Goal: Navigation & Orientation: Find specific page/section

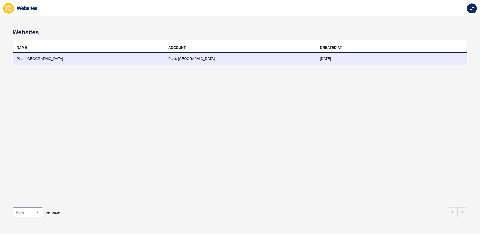
click at [44, 57] on td "Place [GEOGRAPHIC_DATA]" at bounding box center [89, 59] width 152 height 12
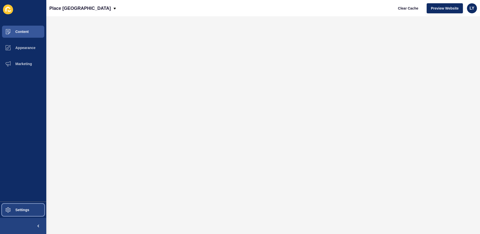
click at [14, 209] on span "Settings" at bounding box center [14, 210] width 30 height 4
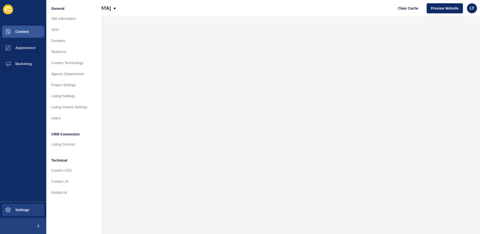
click at [31, 92] on ul "Content Appearance Marketing" at bounding box center [23, 113] width 46 height 178
click at [65, 72] on link "Agency Departments" at bounding box center [73, 73] width 55 height 11
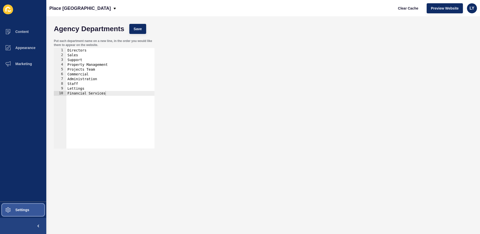
click at [30, 215] on button "Settings" at bounding box center [23, 210] width 46 height 16
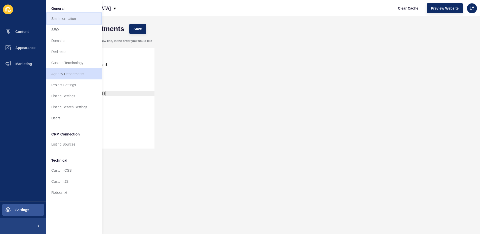
click at [63, 18] on link "Site Information" at bounding box center [73, 18] width 55 height 11
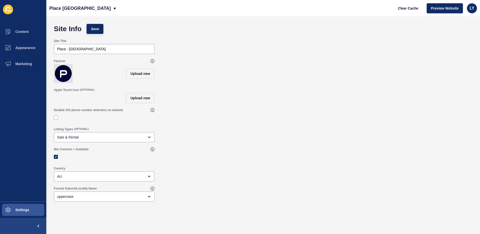
click at [202, 86] on div "Favicon Upload new" at bounding box center [263, 71] width 424 height 29
click at [16, 70] on button "Marketing" at bounding box center [23, 64] width 46 height 16
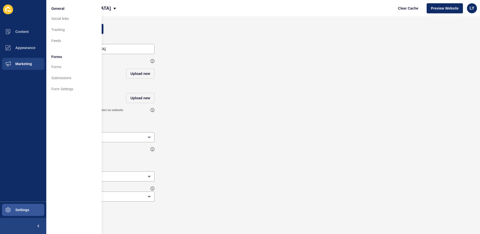
click at [236, 70] on div "Favicon Upload new" at bounding box center [263, 71] width 424 height 29
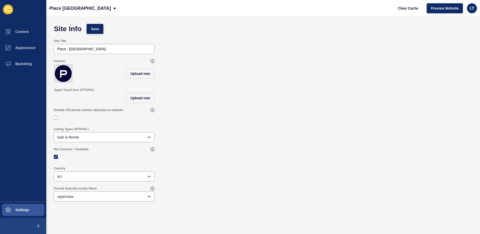
drag, startPoint x: 308, startPoint y: 58, endPoint x: 190, endPoint y: 39, distance: 119.5
click at [303, 57] on div "Favicon Upload new" at bounding box center [263, 71] width 424 height 29
click at [28, 64] on span "Marketing" at bounding box center [15, 64] width 33 height 4
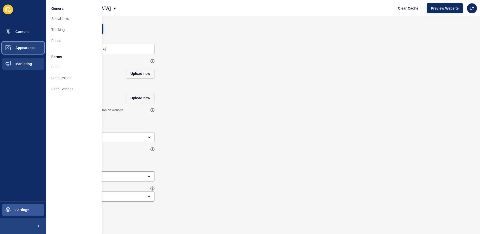
click at [25, 49] on span "Appearance" at bounding box center [17, 48] width 36 height 4
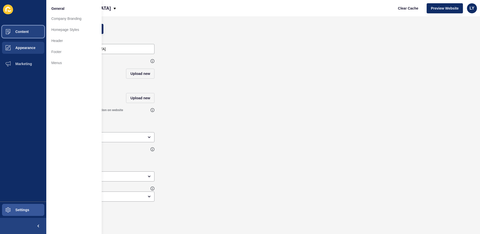
click at [33, 28] on button "Content" at bounding box center [23, 32] width 46 height 16
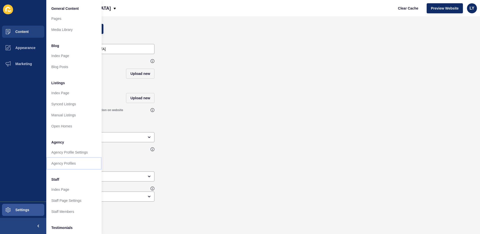
click at [69, 159] on link "Agency Profiles" at bounding box center [73, 163] width 55 height 11
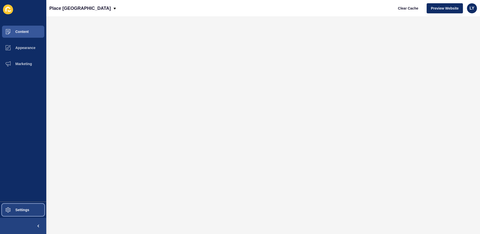
click at [14, 212] on span at bounding box center [8, 210] width 16 height 16
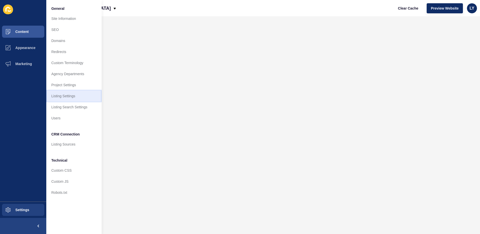
click at [68, 97] on link "Listing Settings" at bounding box center [73, 96] width 55 height 11
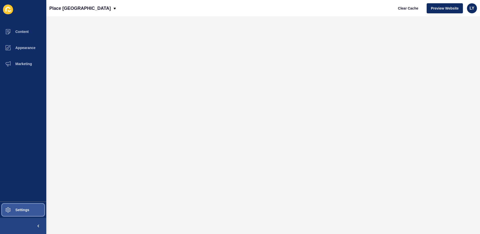
click at [15, 209] on span "Settings" at bounding box center [14, 210] width 30 height 4
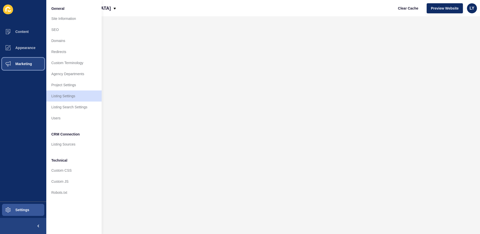
click at [24, 63] on span "Marketing" at bounding box center [15, 64] width 33 height 4
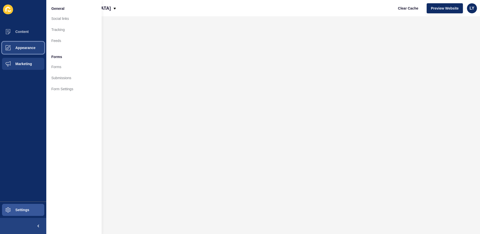
click at [31, 43] on button "Appearance" at bounding box center [23, 48] width 46 height 16
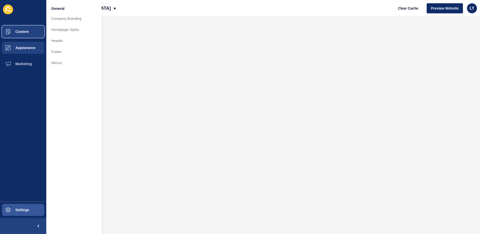
click at [26, 28] on button "Content" at bounding box center [23, 32] width 46 height 16
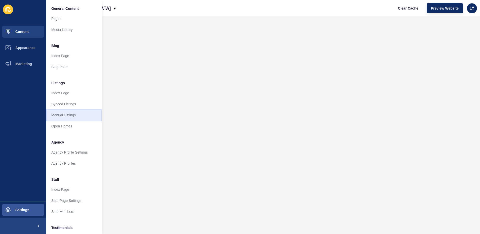
click at [65, 116] on link "Manual Listings" at bounding box center [73, 115] width 55 height 11
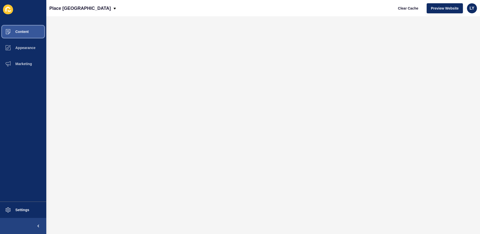
click at [22, 32] on span "Content" at bounding box center [13, 32] width 29 height 4
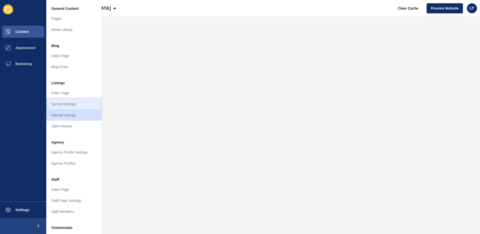
click at [79, 105] on link "Synced Listings" at bounding box center [73, 104] width 55 height 11
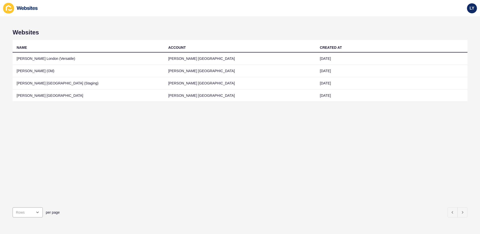
click at [265, 20] on div "Websites NAME ACCOUNT CREATED AT [PERSON_NAME] London (Versatile) [PERSON_NAME]…" at bounding box center [240, 125] width 480 height 218
